Goal: Information Seeking & Learning: Learn about a topic

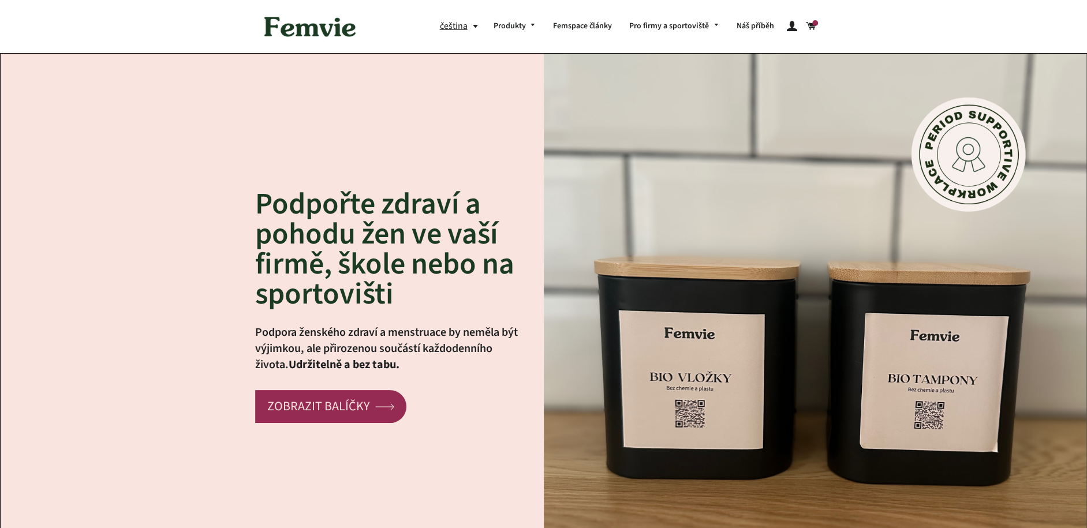
click at [473, 25] on button "čeština" at bounding box center [461, 26] width 45 height 16
click at [472, 70] on link "English" at bounding box center [463, 76] width 29 height 16
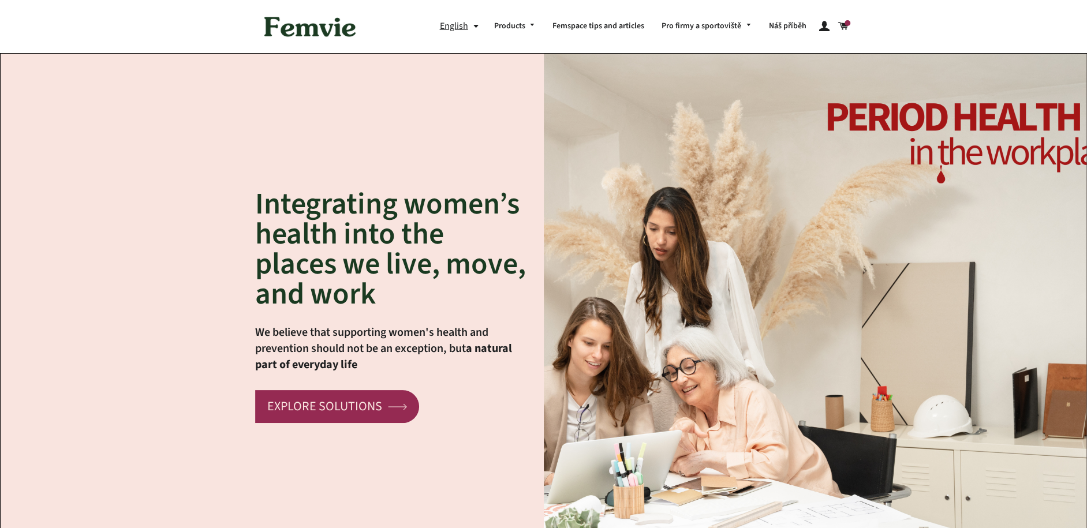
click at [471, 27] on button "English" at bounding box center [462, 26] width 46 height 16
click at [467, 55] on link "čeština" at bounding box center [463, 51] width 29 height 16
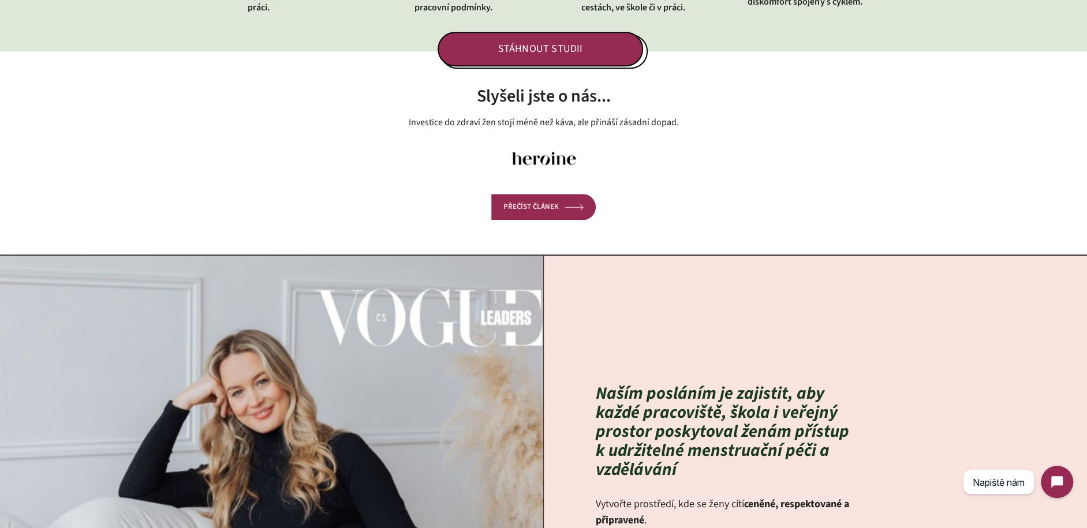
scroll to position [860, 0]
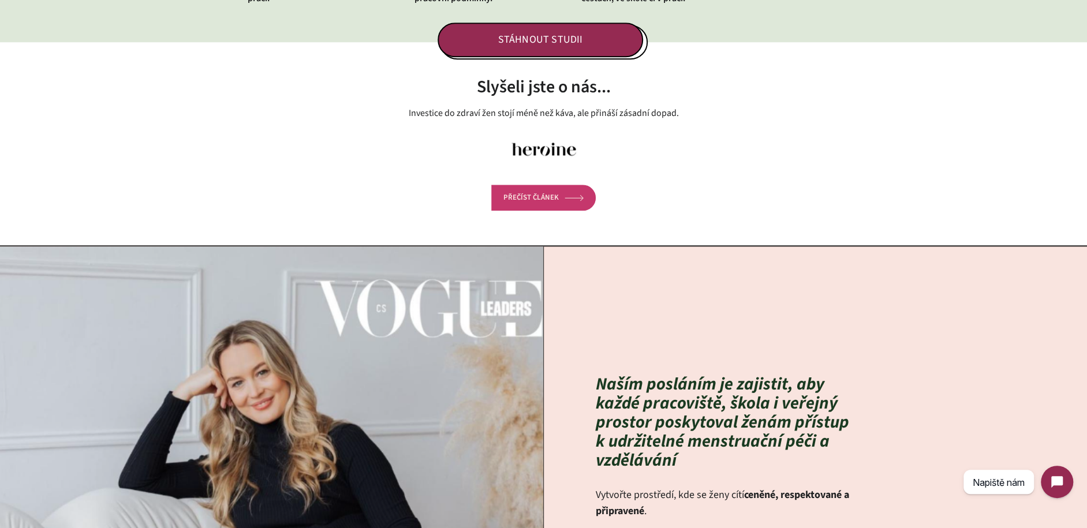
click at [534, 191] on link "PŘEČÍST ČLÁNEK arrow Created with Sketch." at bounding box center [543, 197] width 104 height 25
